Goal: Find specific page/section: Find specific page/section

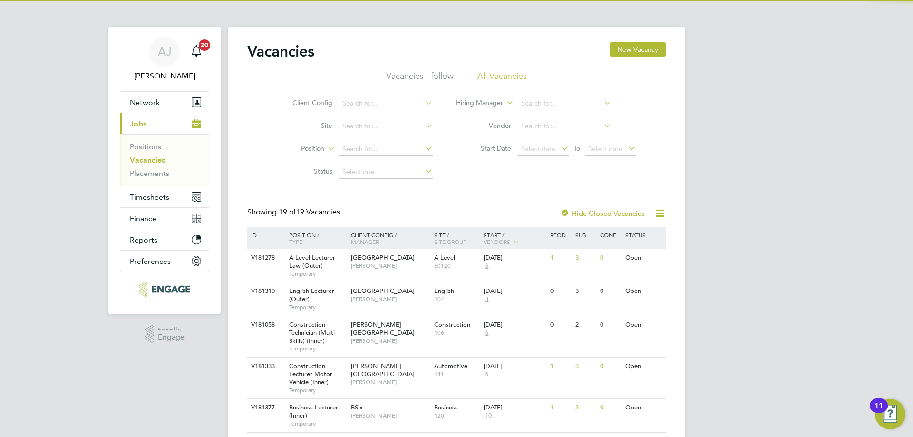
click at [140, 162] on link "Vacancies" at bounding box center [147, 160] width 35 height 9
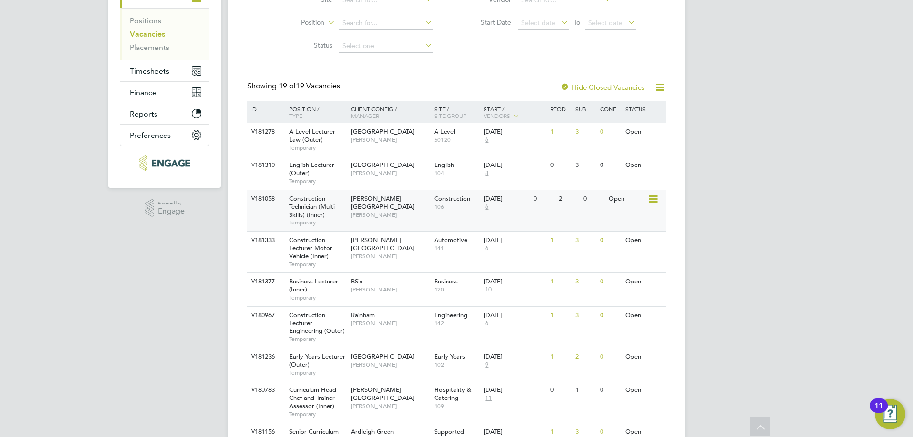
scroll to position [143, 0]
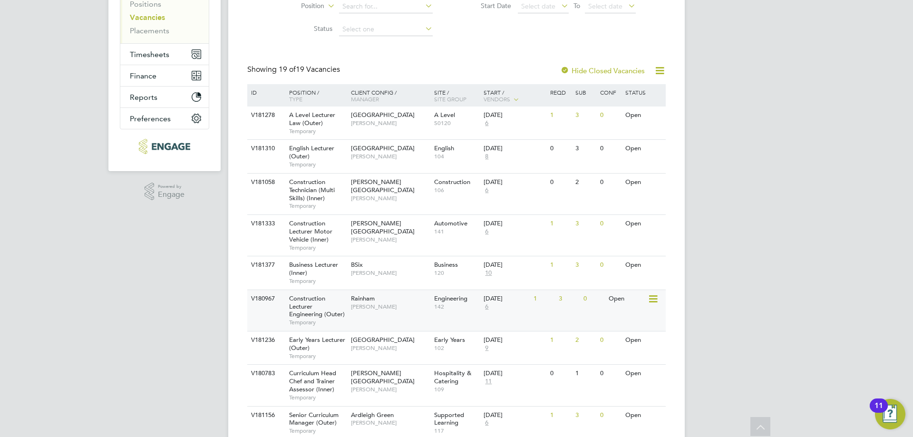
click at [364, 309] on span "Nathan Morris" at bounding box center [390, 307] width 78 height 8
